Goal: Task Accomplishment & Management: Use online tool/utility

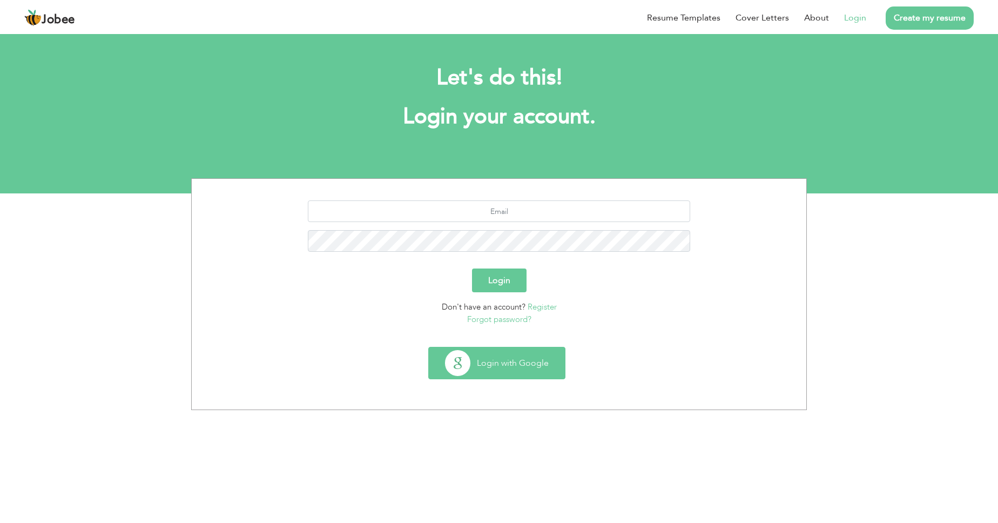
click at [483, 360] on button "Login with Google" at bounding box center [497, 362] width 136 height 31
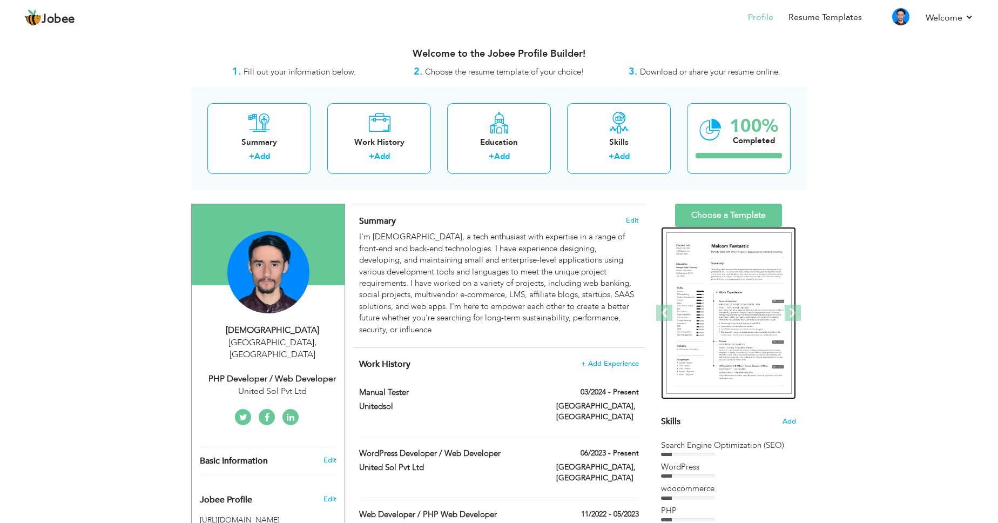
click at [736, 351] on img at bounding box center [729, 313] width 125 height 162
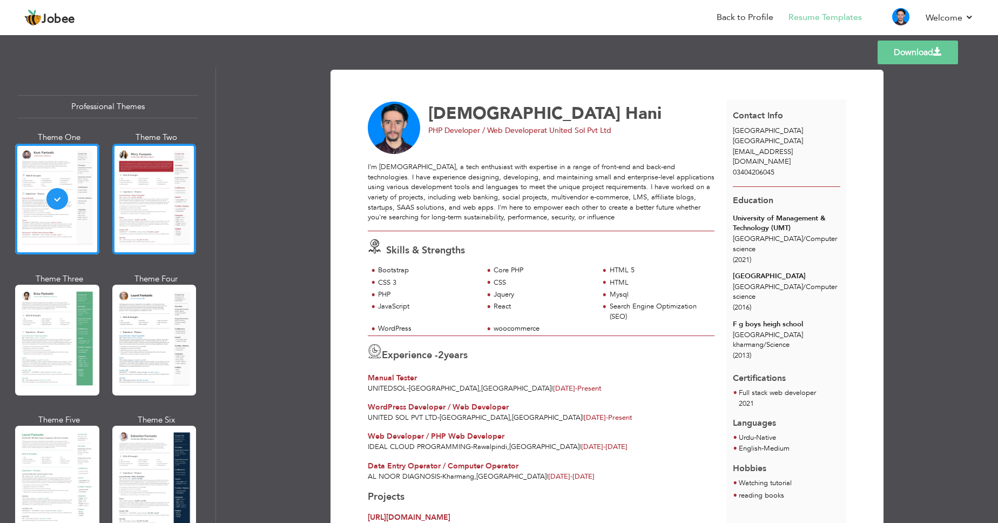
click at [167, 220] on div at bounding box center [154, 199] width 84 height 111
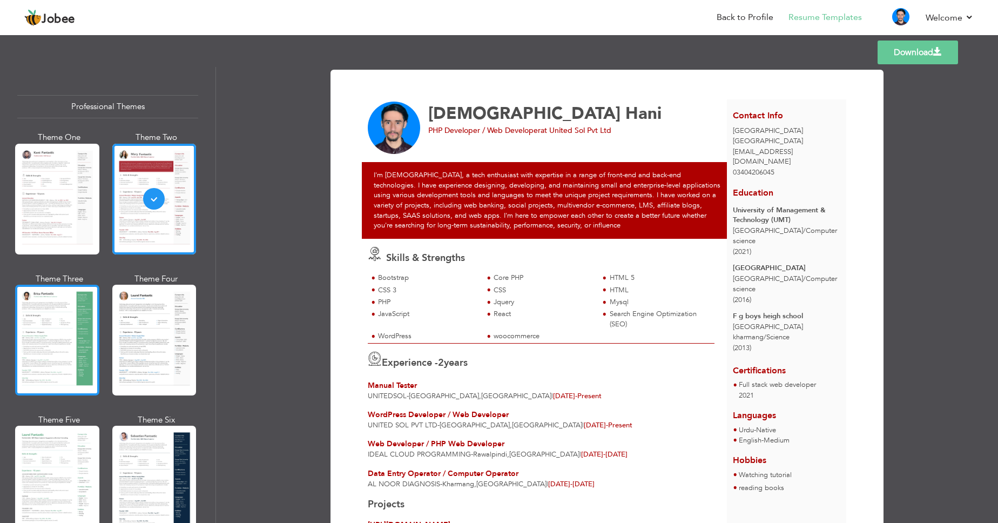
click at [75, 351] on div at bounding box center [57, 340] width 84 height 111
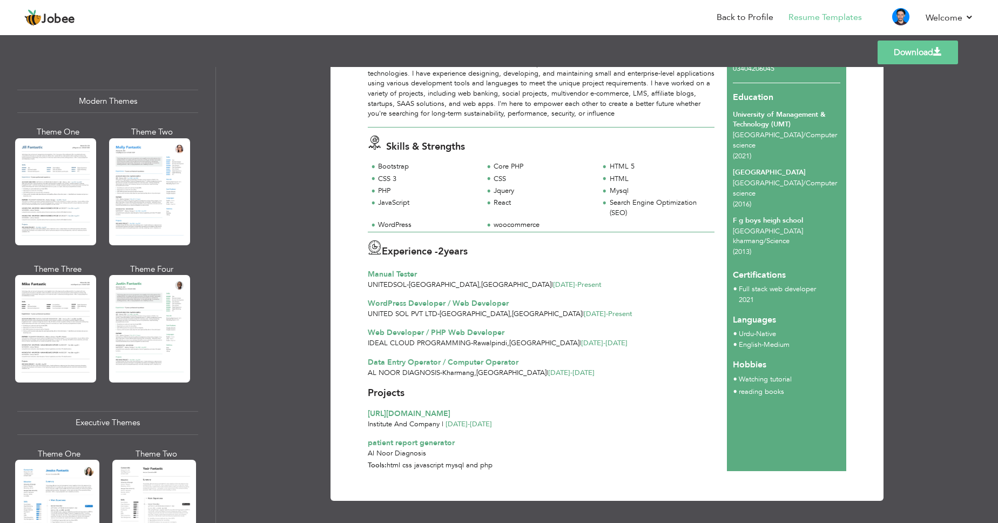
scroll to position [1021, 0]
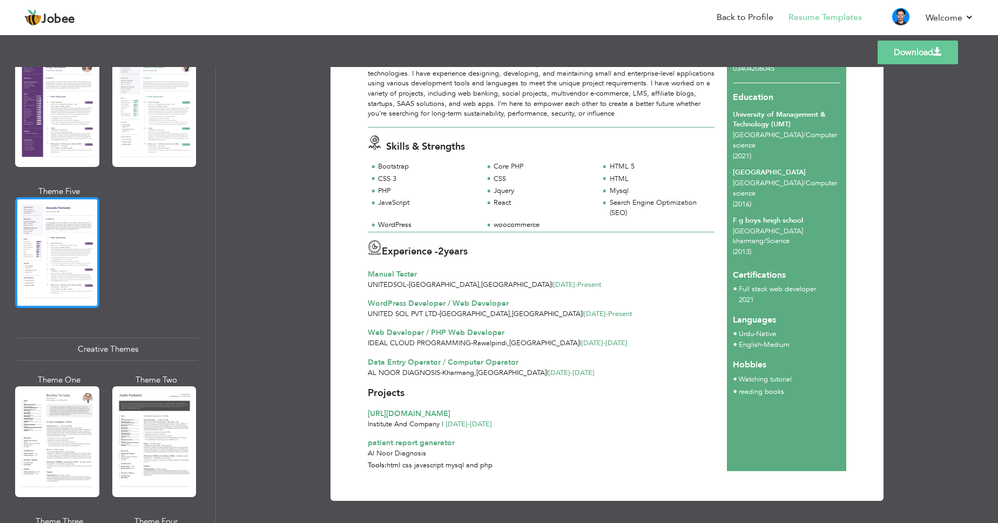
click at [60, 243] on div at bounding box center [57, 252] width 84 height 111
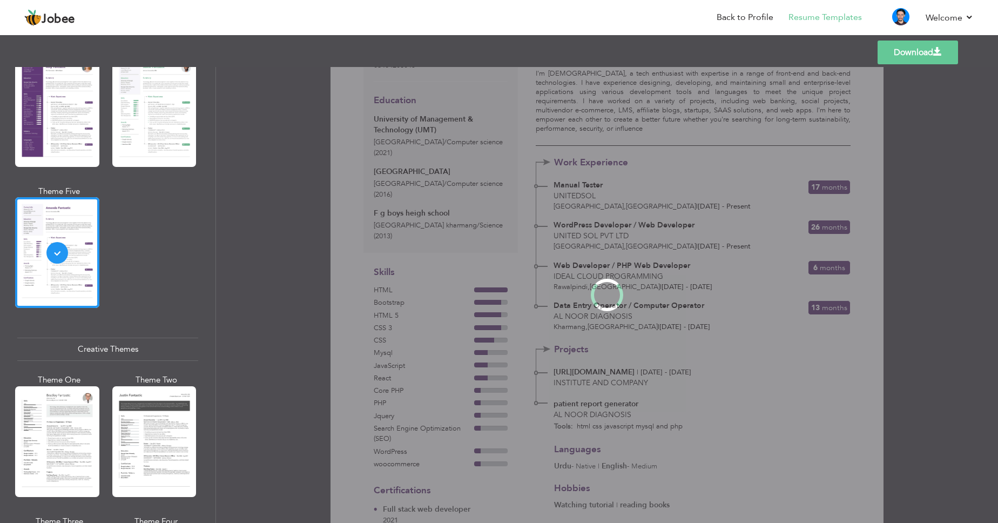
scroll to position [0, 0]
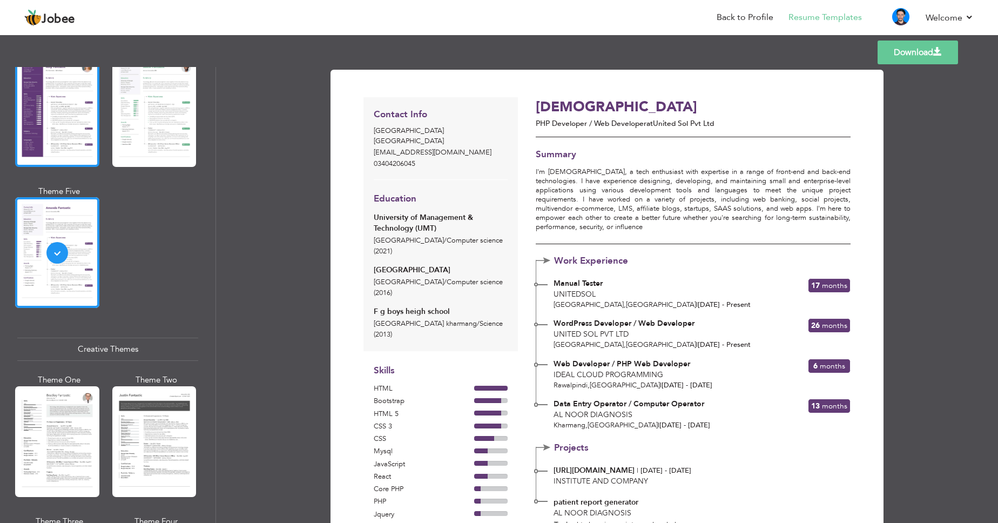
click at [64, 145] on div at bounding box center [57, 111] width 84 height 111
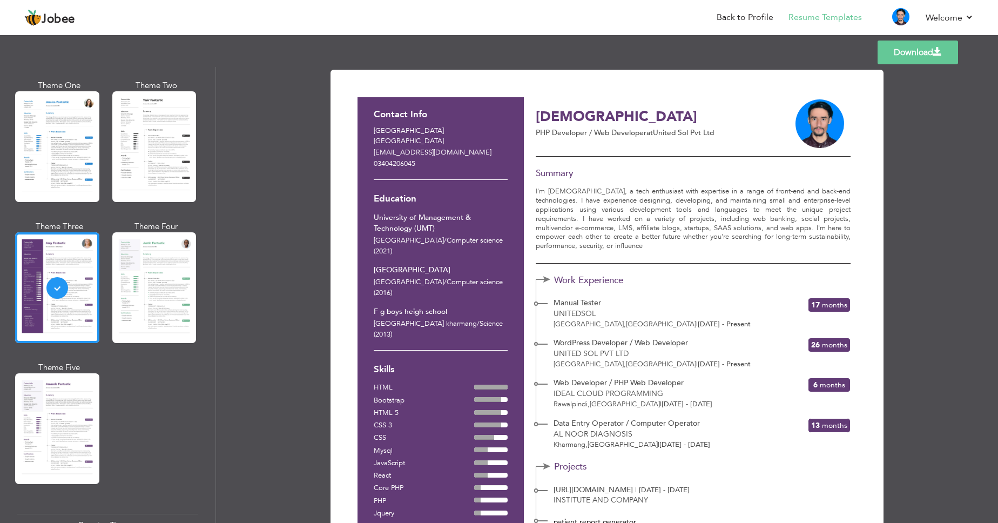
scroll to position [817, 0]
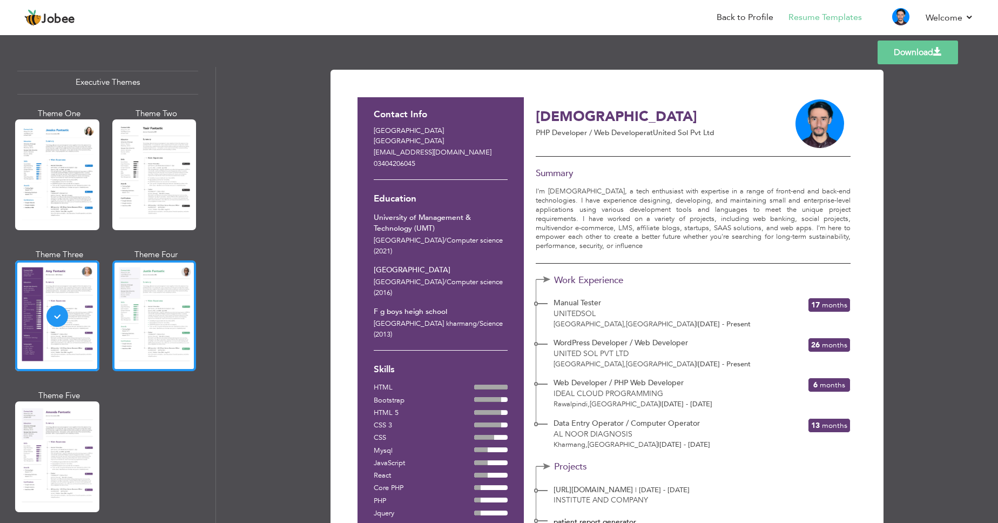
click at [167, 314] on div at bounding box center [154, 315] width 84 height 111
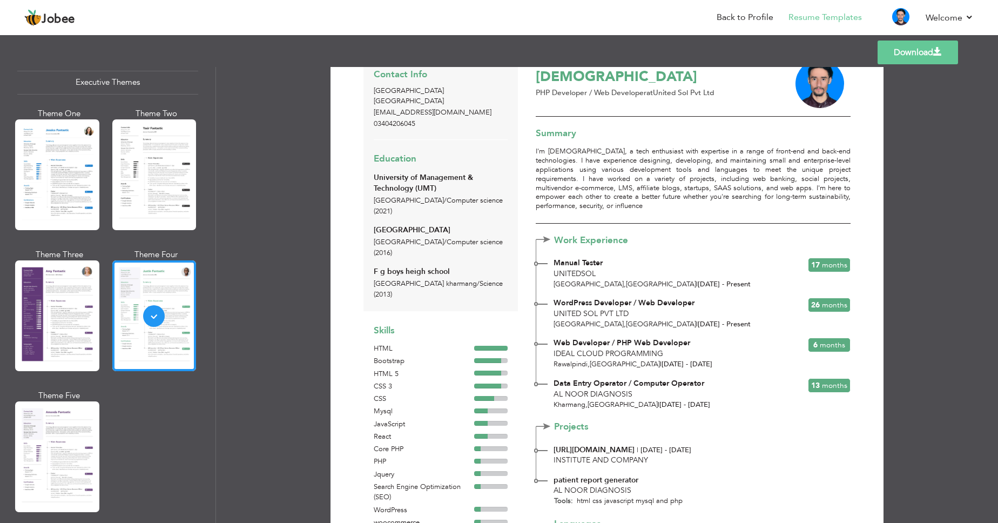
scroll to position [0, 0]
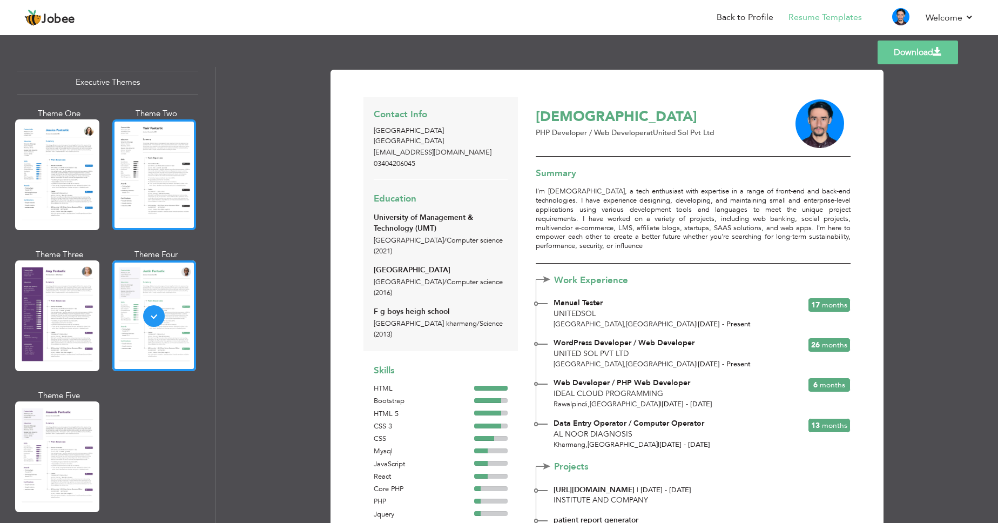
click at [143, 191] on div at bounding box center [154, 174] width 84 height 111
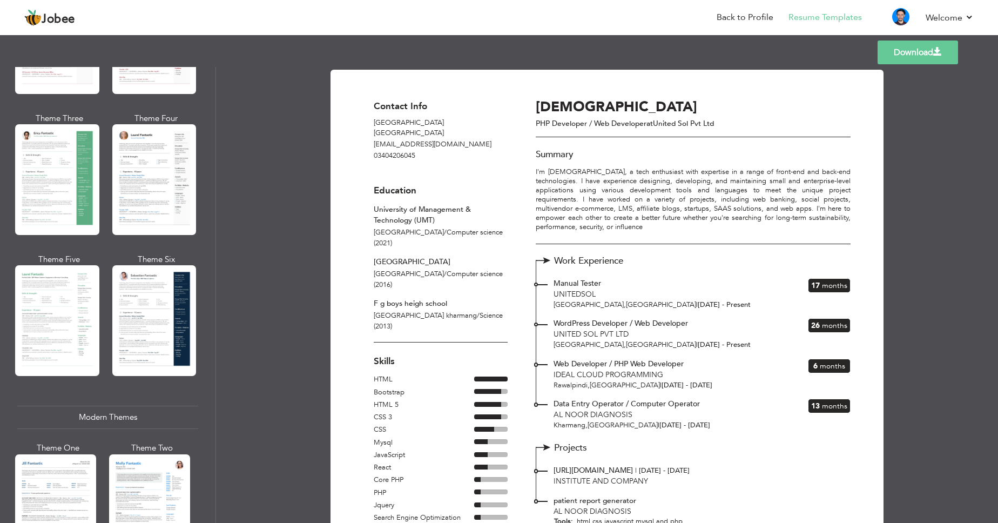
scroll to position [136, 0]
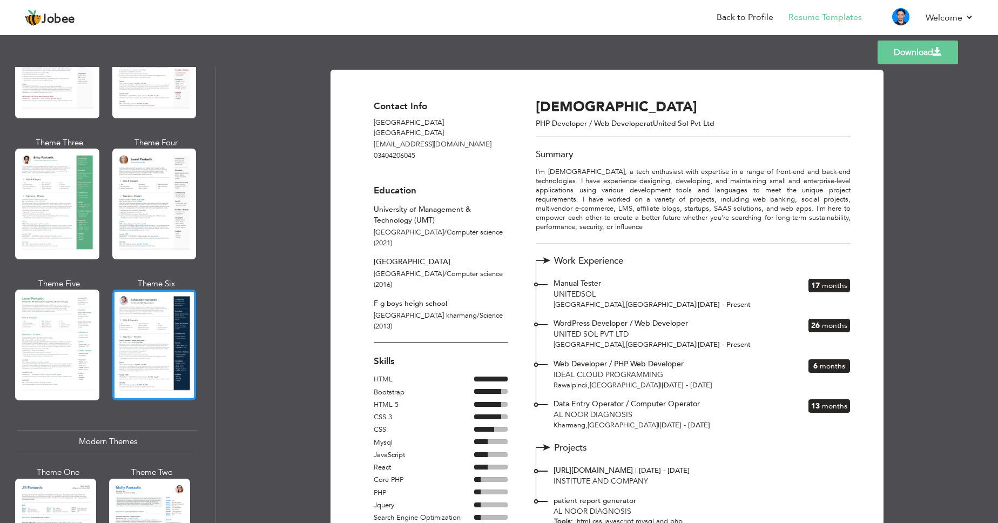
click at [154, 310] on div at bounding box center [154, 345] width 84 height 111
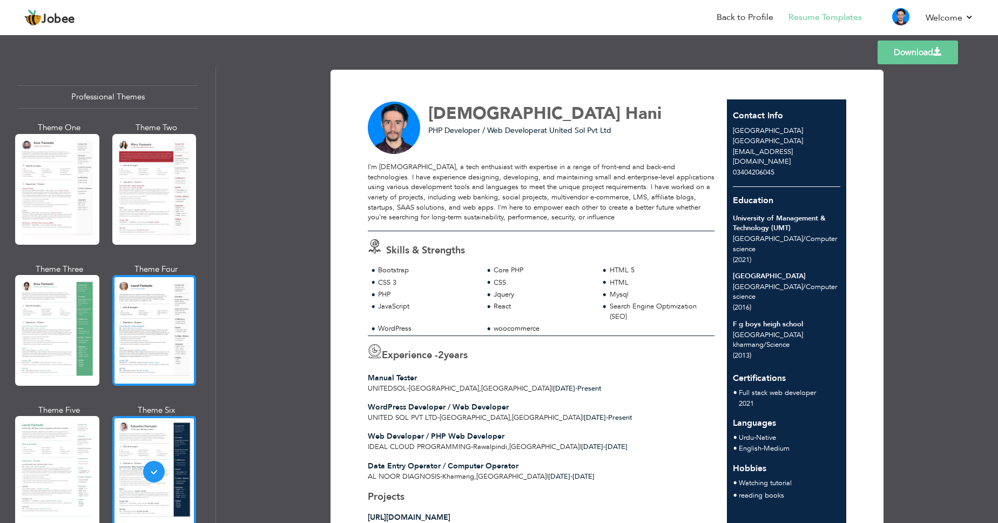
scroll to position [0, 0]
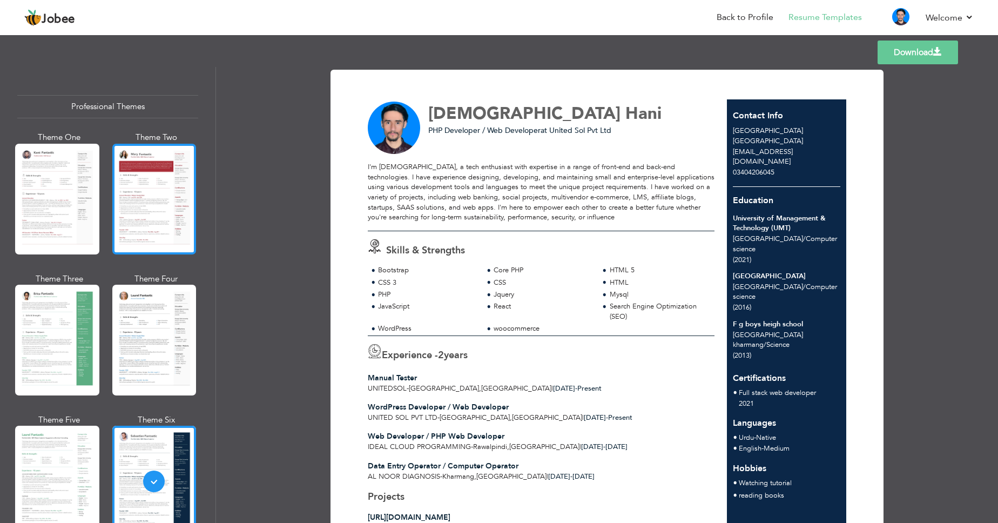
click at [153, 224] on div at bounding box center [154, 199] width 84 height 111
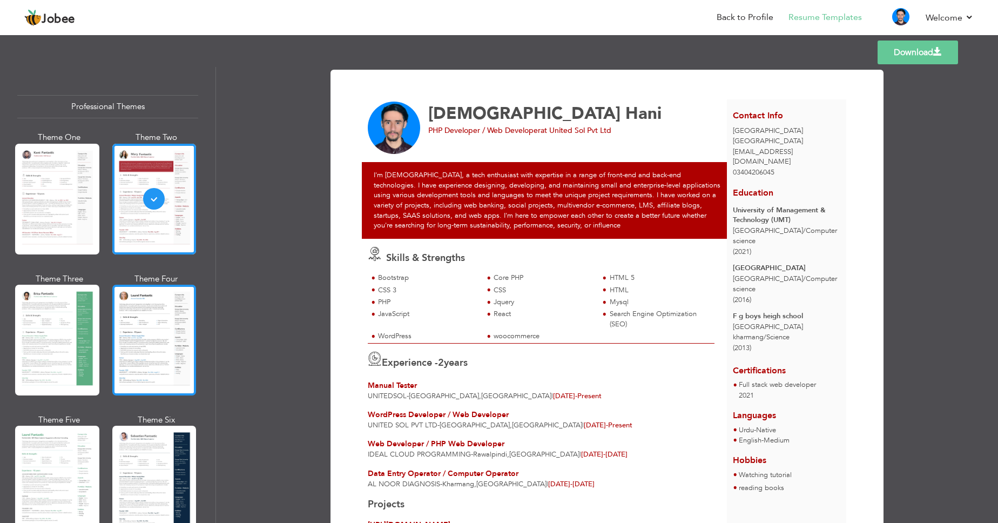
click at [166, 340] on div at bounding box center [154, 340] width 84 height 111
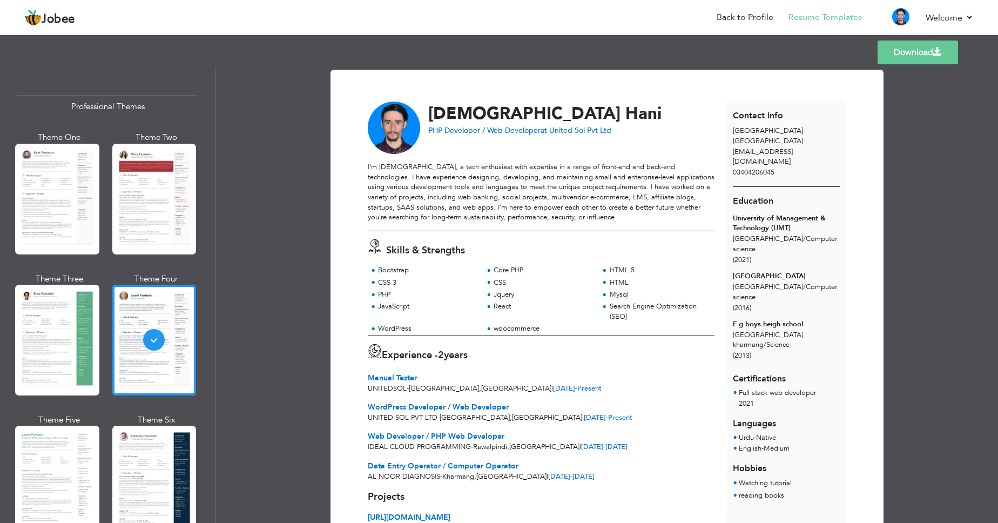
scroll to position [68, 0]
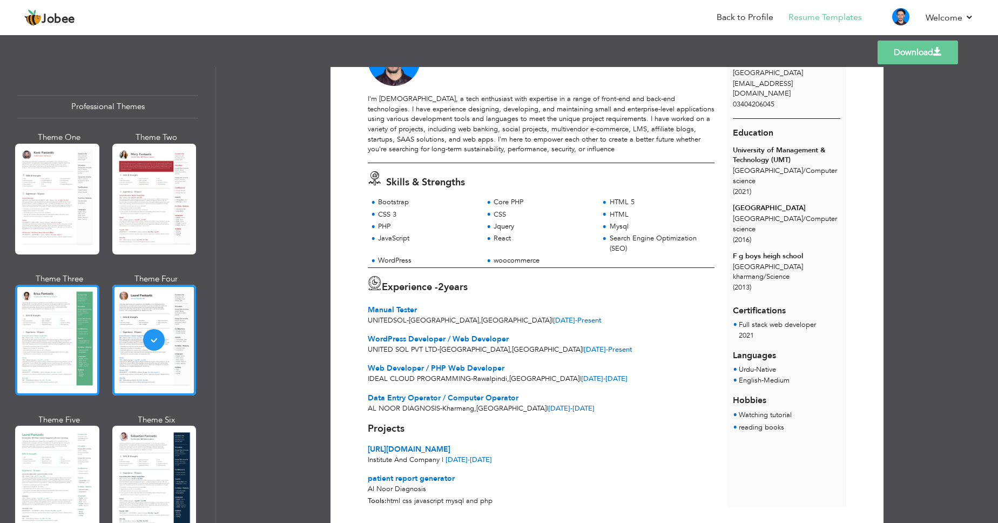
click at [57, 320] on div at bounding box center [57, 340] width 84 height 111
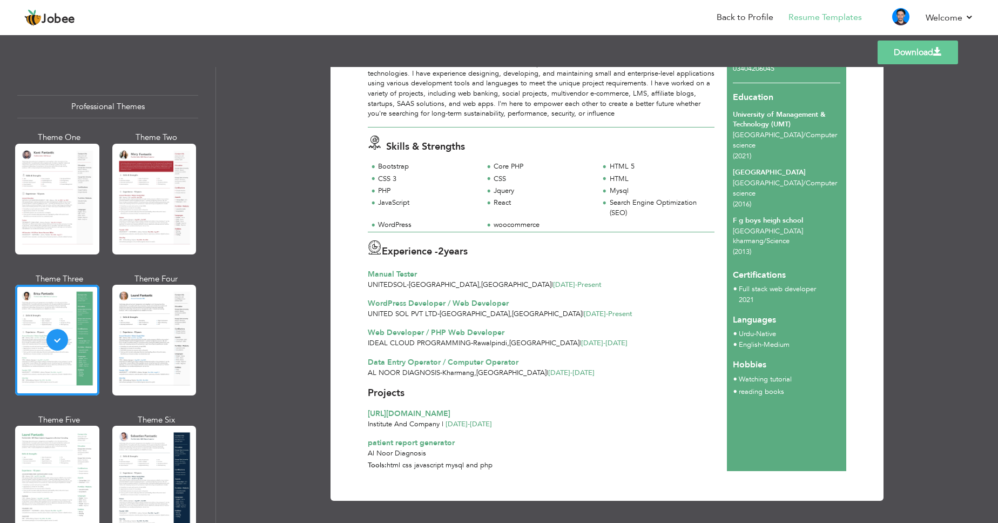
scroll to position [0, 0]
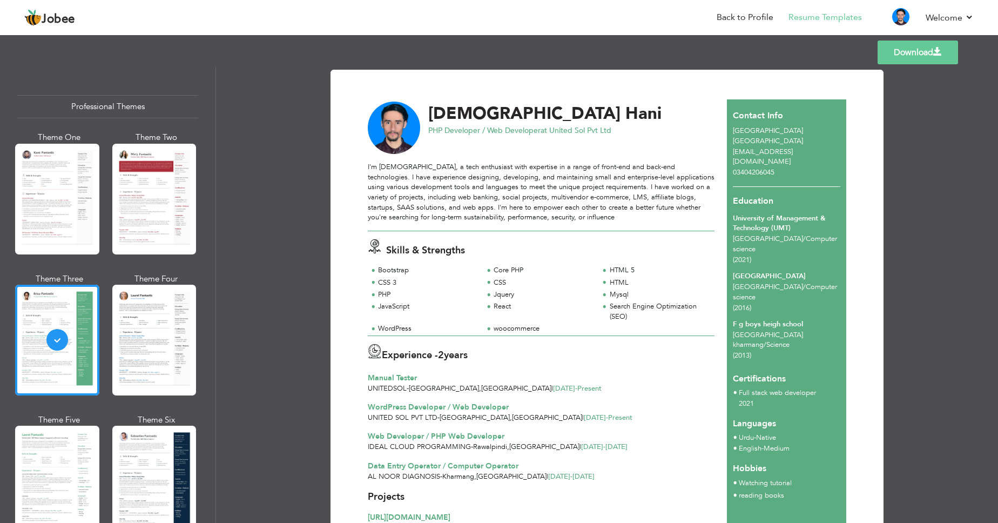
click at [899, 58] on link "Download" at bounding box center [918, 53] width 80 height 24
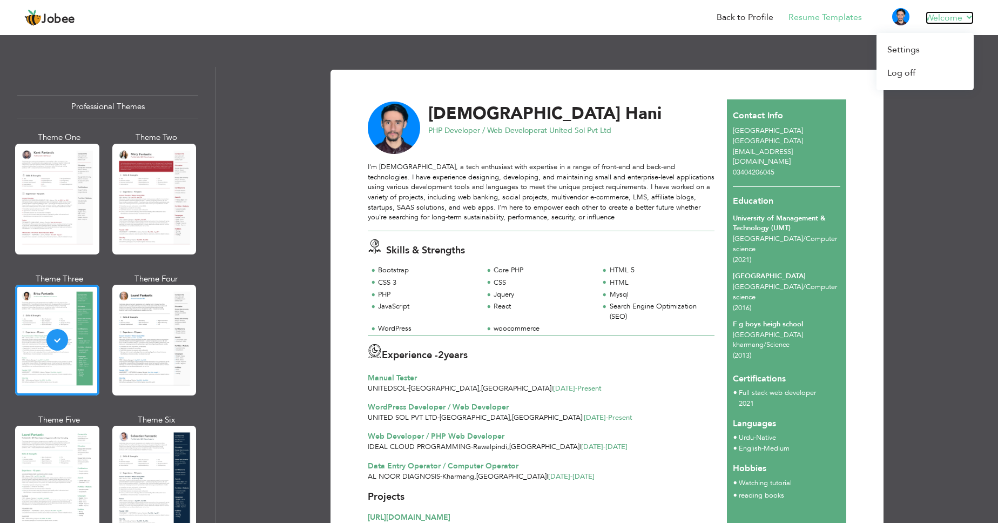
click at [967, 21] on link "Welcome" at bounding box center [950, 17] width 48 height 13
click at [901, 72] on link "Log off" at bounding box center [925, 73] width 97 height 23
